Goal: Information Seeking & Learning: Learn about a topic

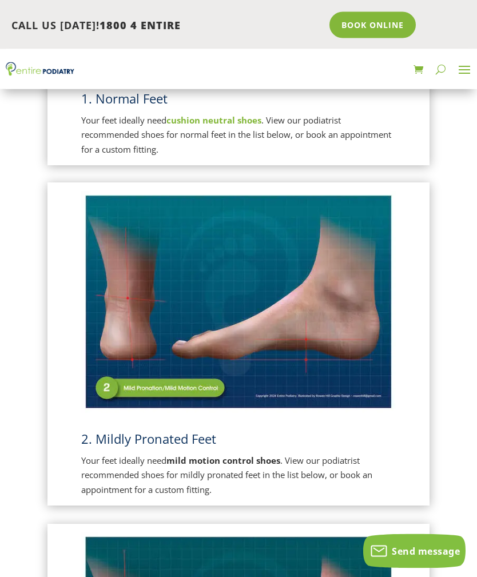
scroll to position [592, 0]
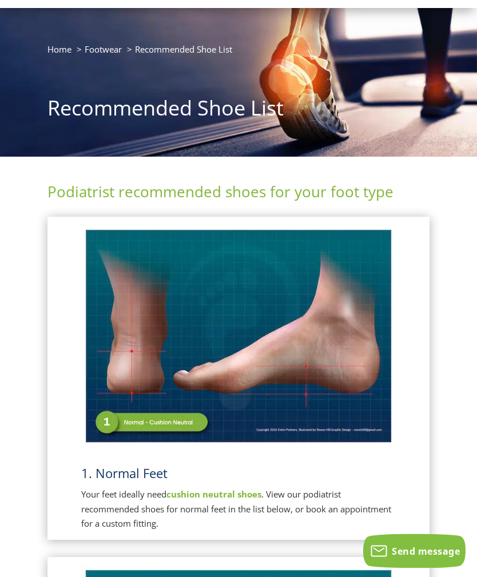
scroll to position [0, 0]
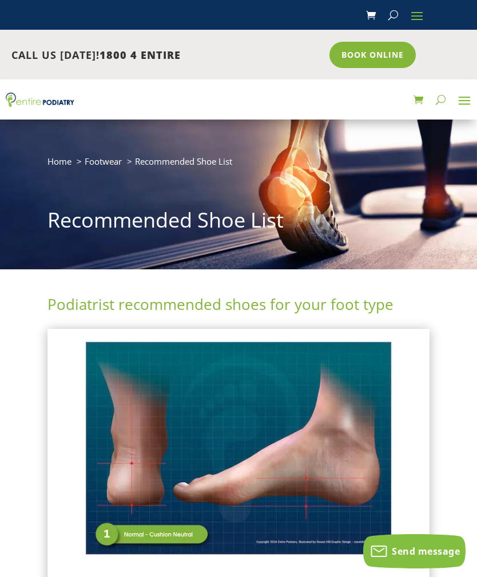
click at [418, 10] on span at bounding box center [416, 15] width 18 height 18
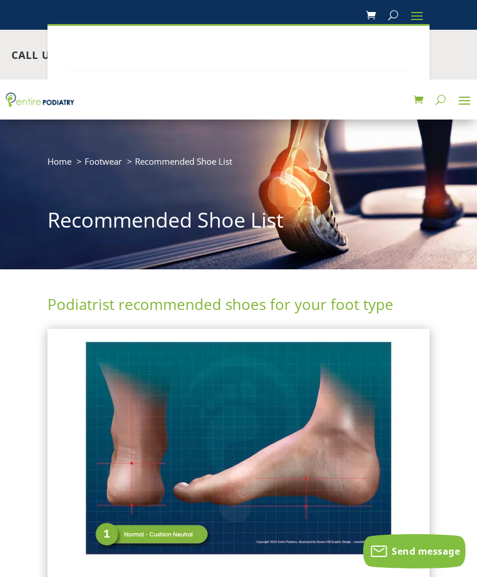
click at [471, 93] on span at bounding box center [464, 100] width 18 height 18
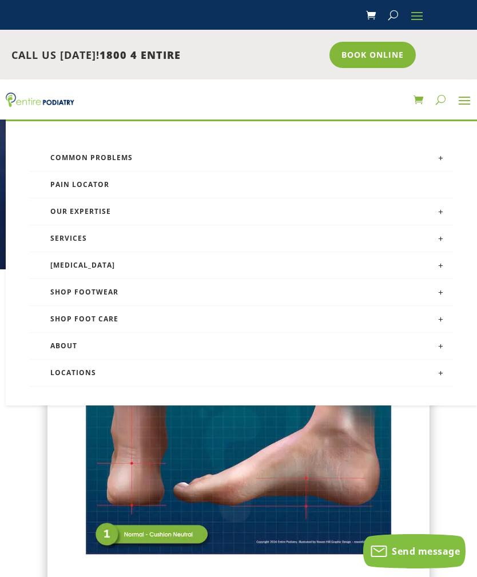
click at [112, 183] on link "Pain Locator" at bounding box center [241, 184] width 424 height 27
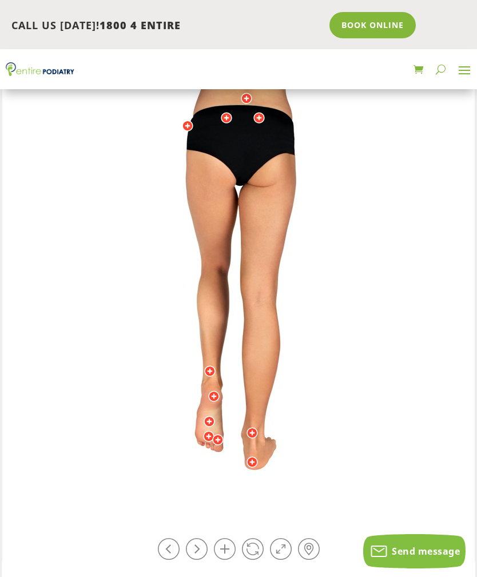
scroll to position [175, 0]
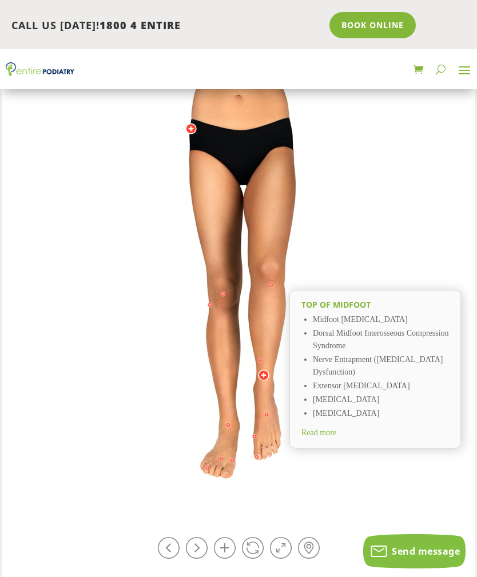
click at [335, 439] on div "Top of Midfoot Midfoot Arthritis Dorsal Midfoot Interosseous Compression Syndro…" at bounding box center [374, 369] width 171 height 158
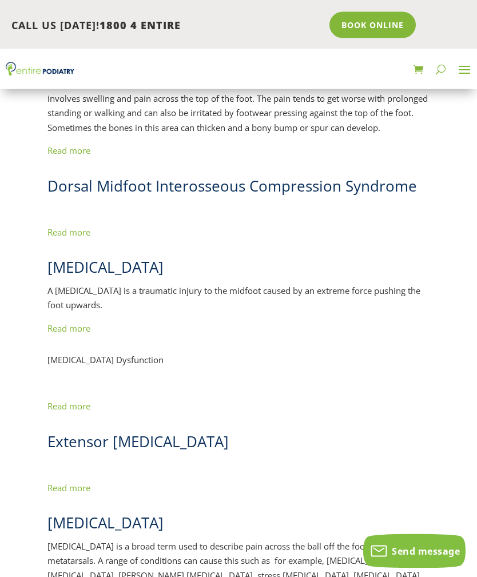
scroll to position [262, 0]
click at [73, 234] on link "Read more" at bounding box center [68, 231] width 43 height 11
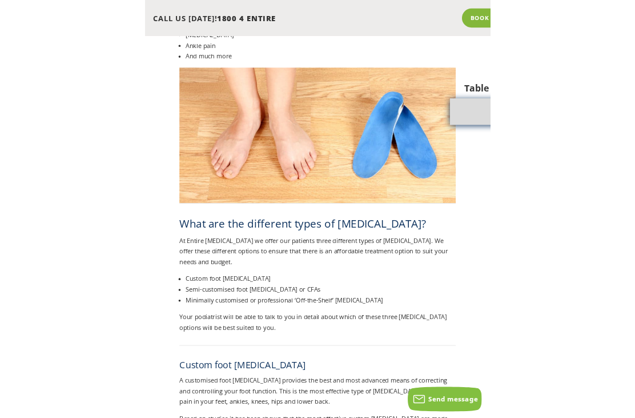
scroll to position [575, 0]
